Goal: Task Accomplishment & Management: Complete application form

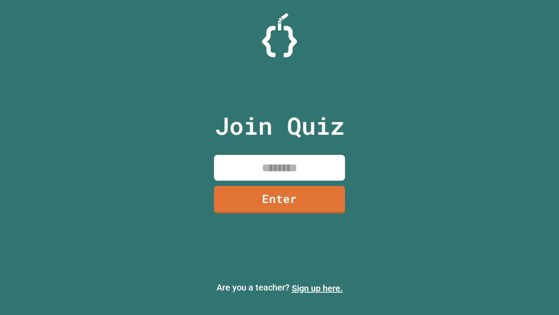
click at [317, 288] on link "Sign up here." at bounding box center [317, 288] width 51 height 10
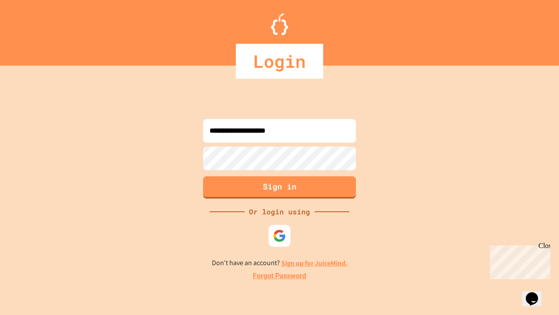
type input "**********"
